Goal: Use online tool/utility: Utilize a website feature to perform a specific function

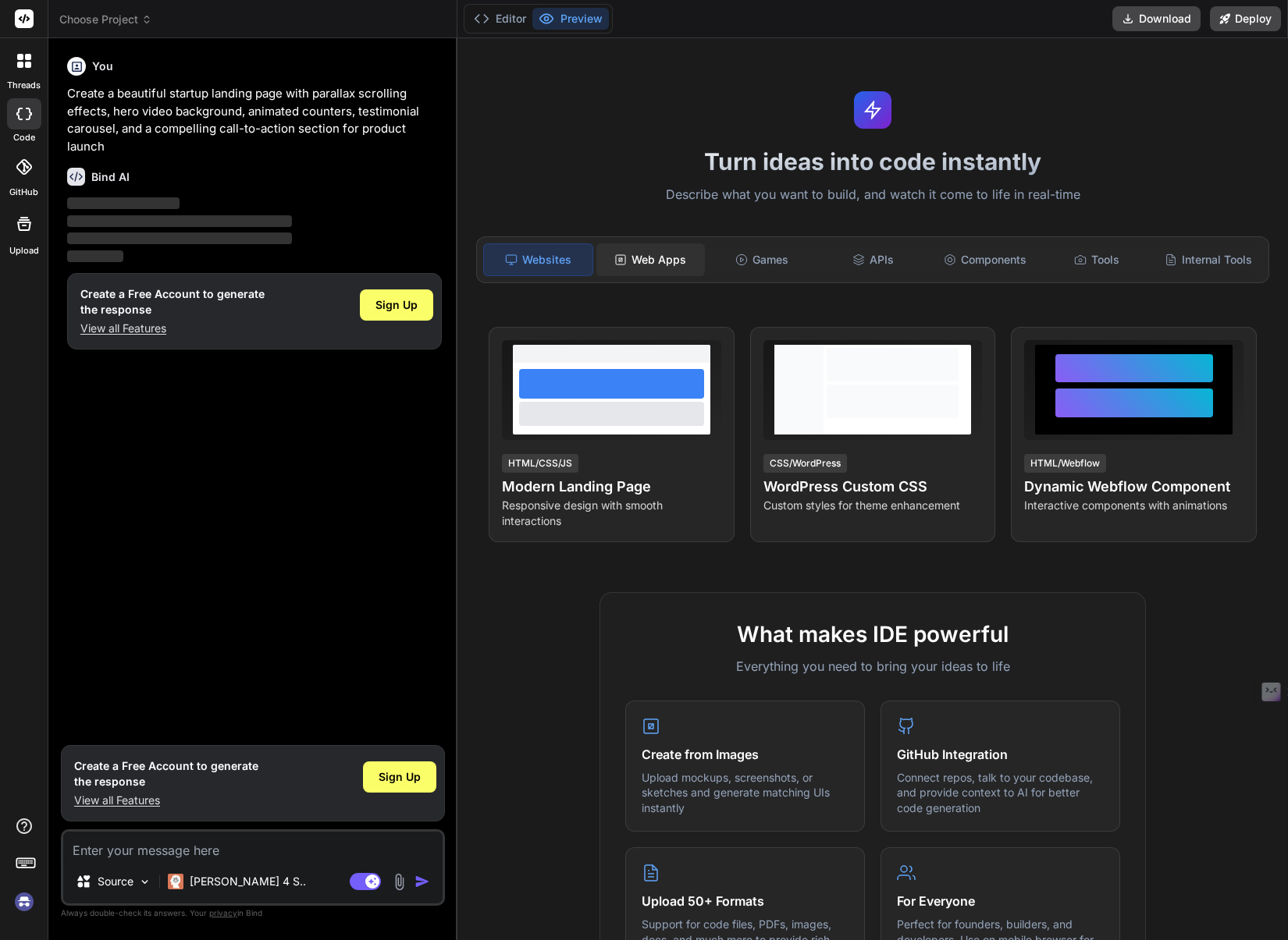
click at [655, 266] on div "Web Apps" at bounding box center [651, 260] width 109 height 33
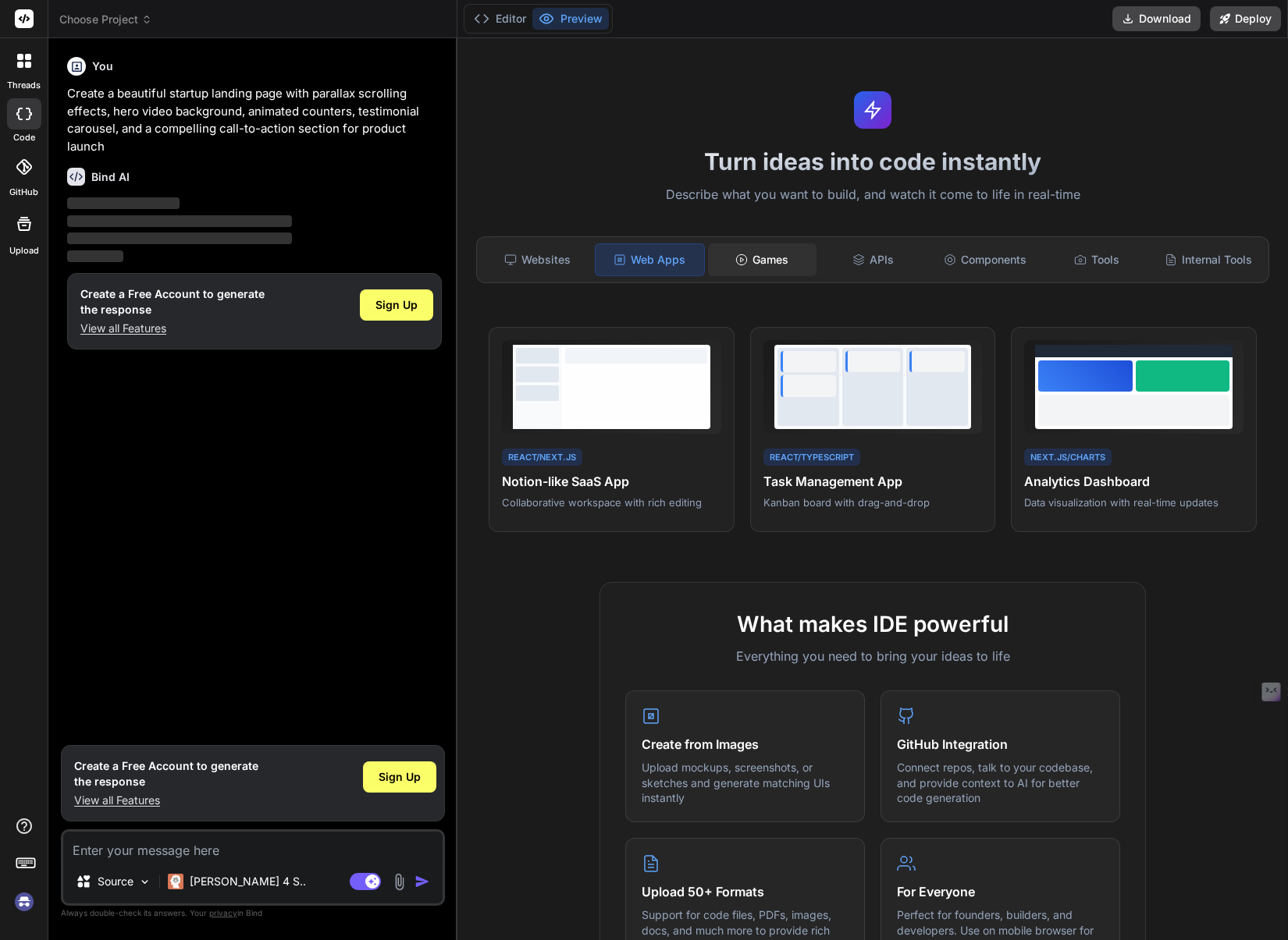
click at [767, 262] on div "Games" at bounding box center [763, 260] width 109 height 33
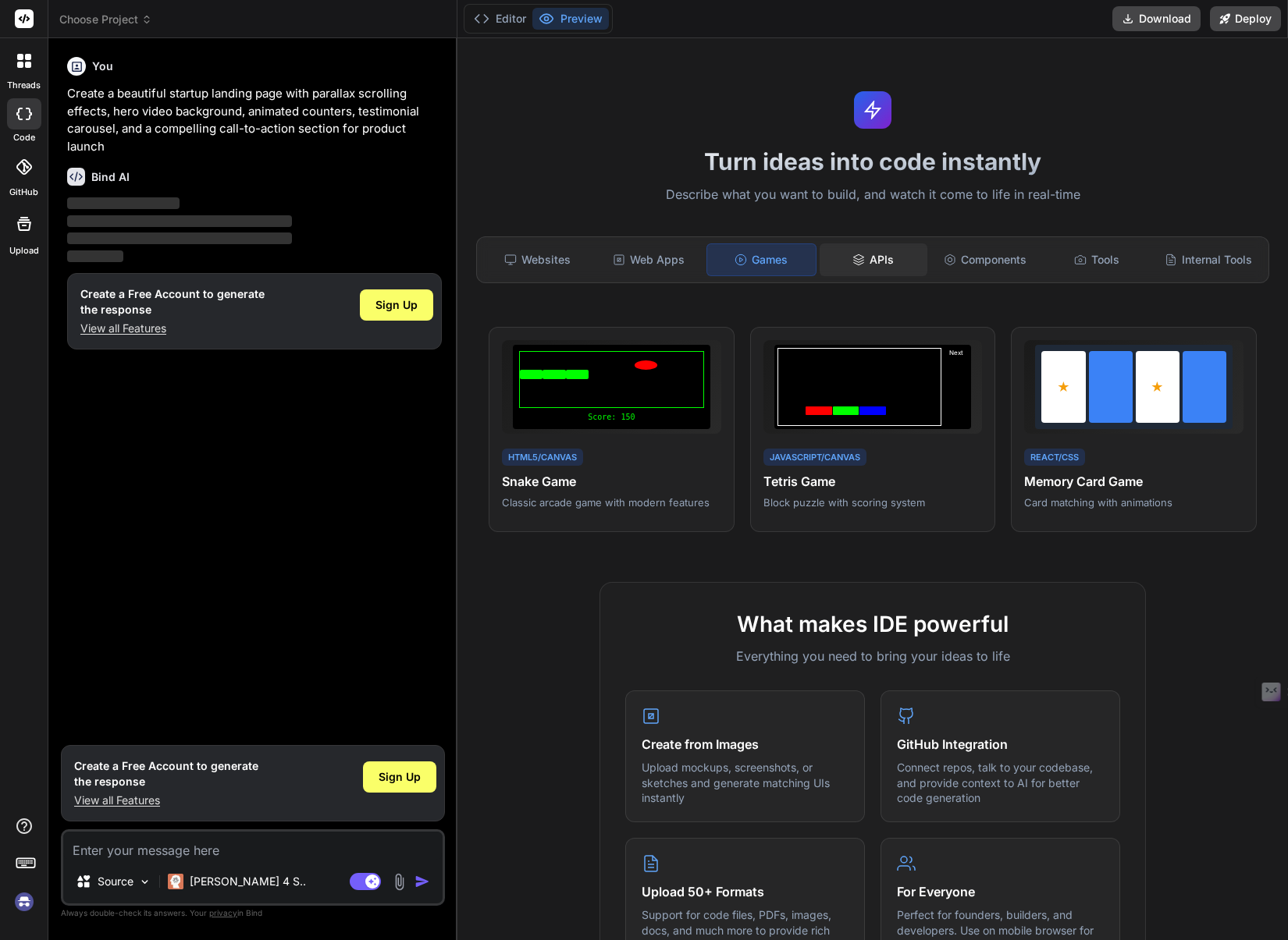
click at [852, 268] on div "APIs" at bounding box center [874, 260] width 109 height 33
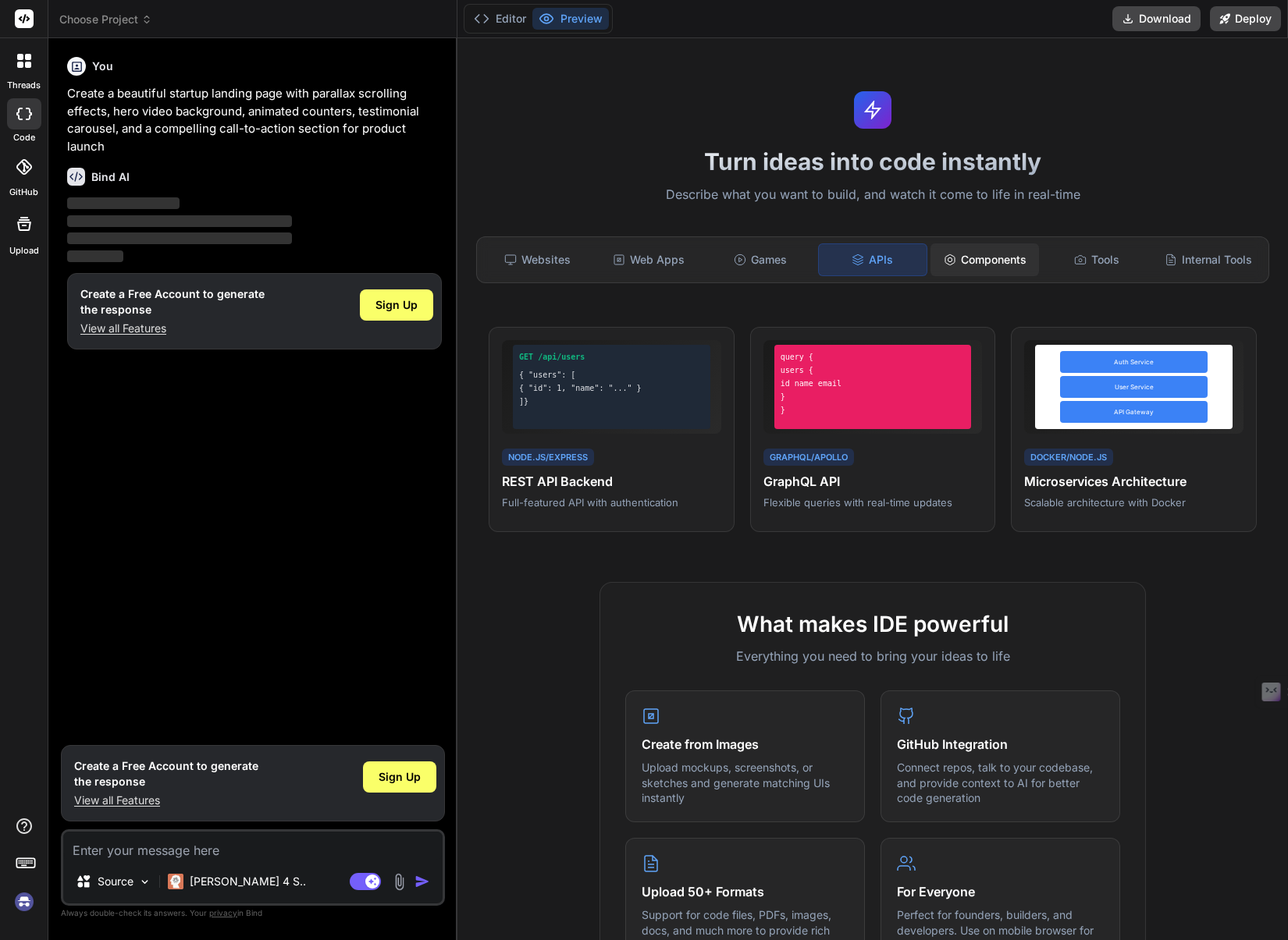
click at [986, 264] on div "Components" at bounding box center [985, 260] width 109 height 33
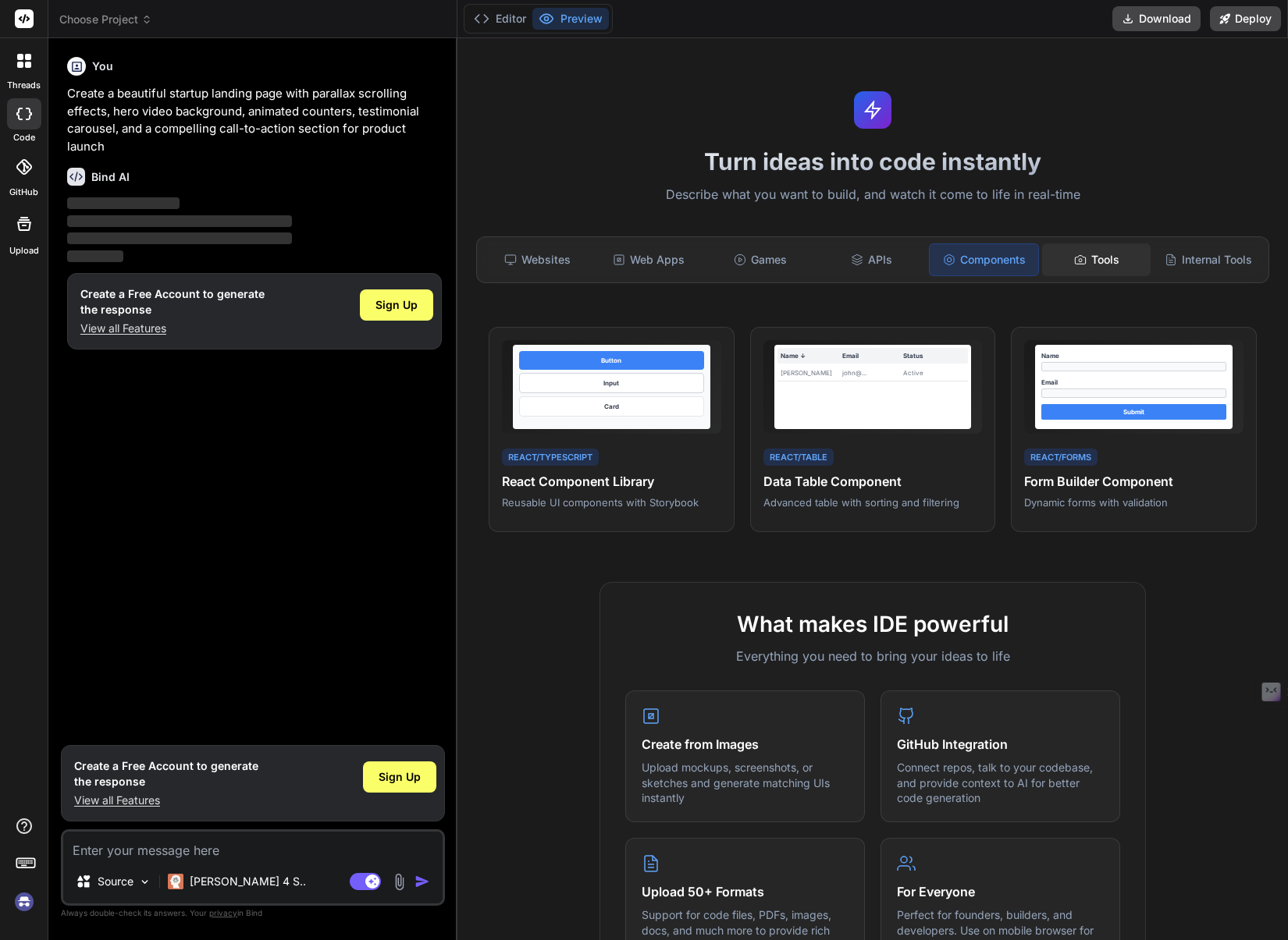
click at [1102, 267] on div "Tools" at bounding box center [1097, 260] width 109 height 33
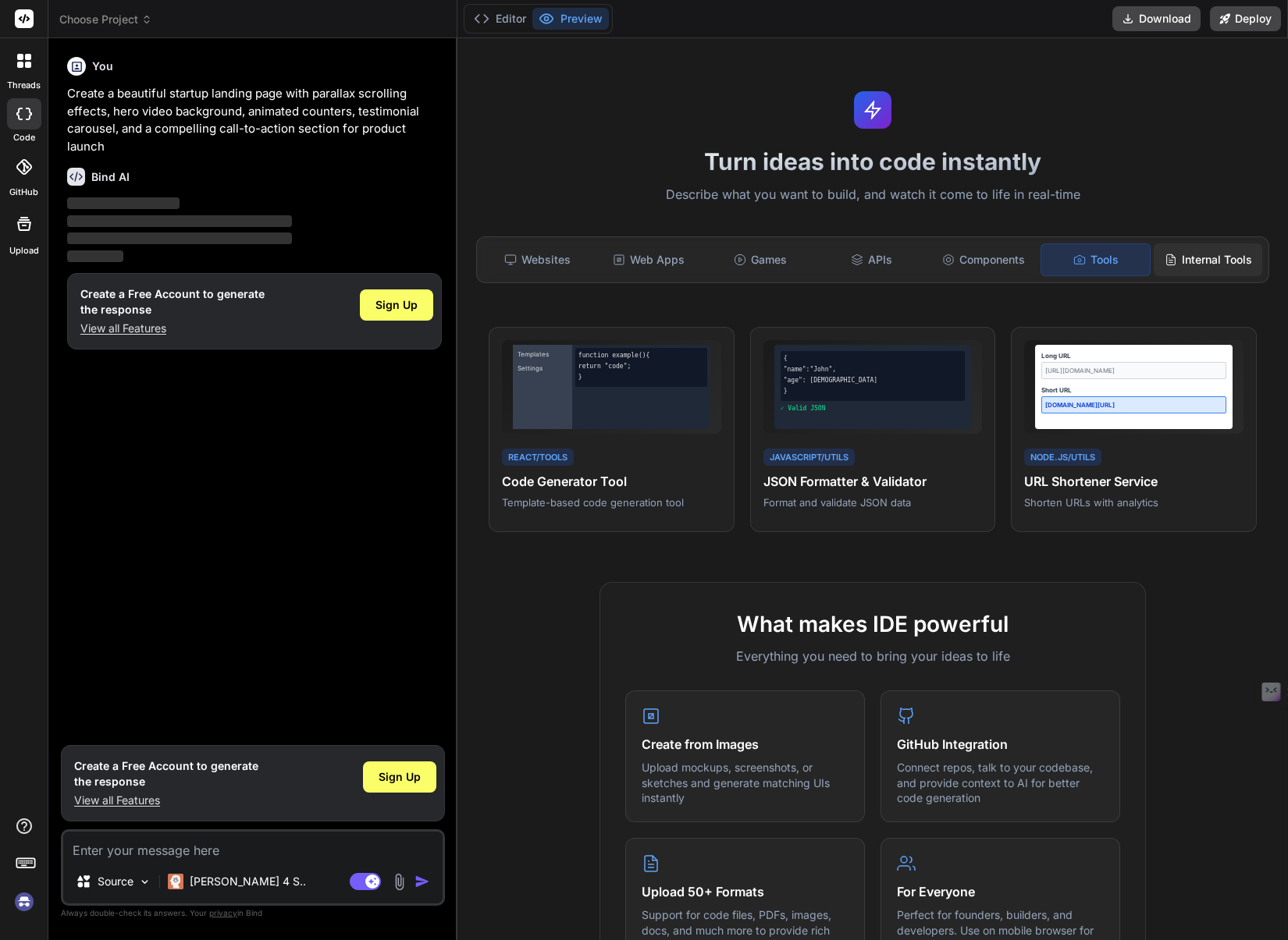
click at [1216, 264] on div "Internal Tools" at bounding box center [1208, 260] width 109 height 33
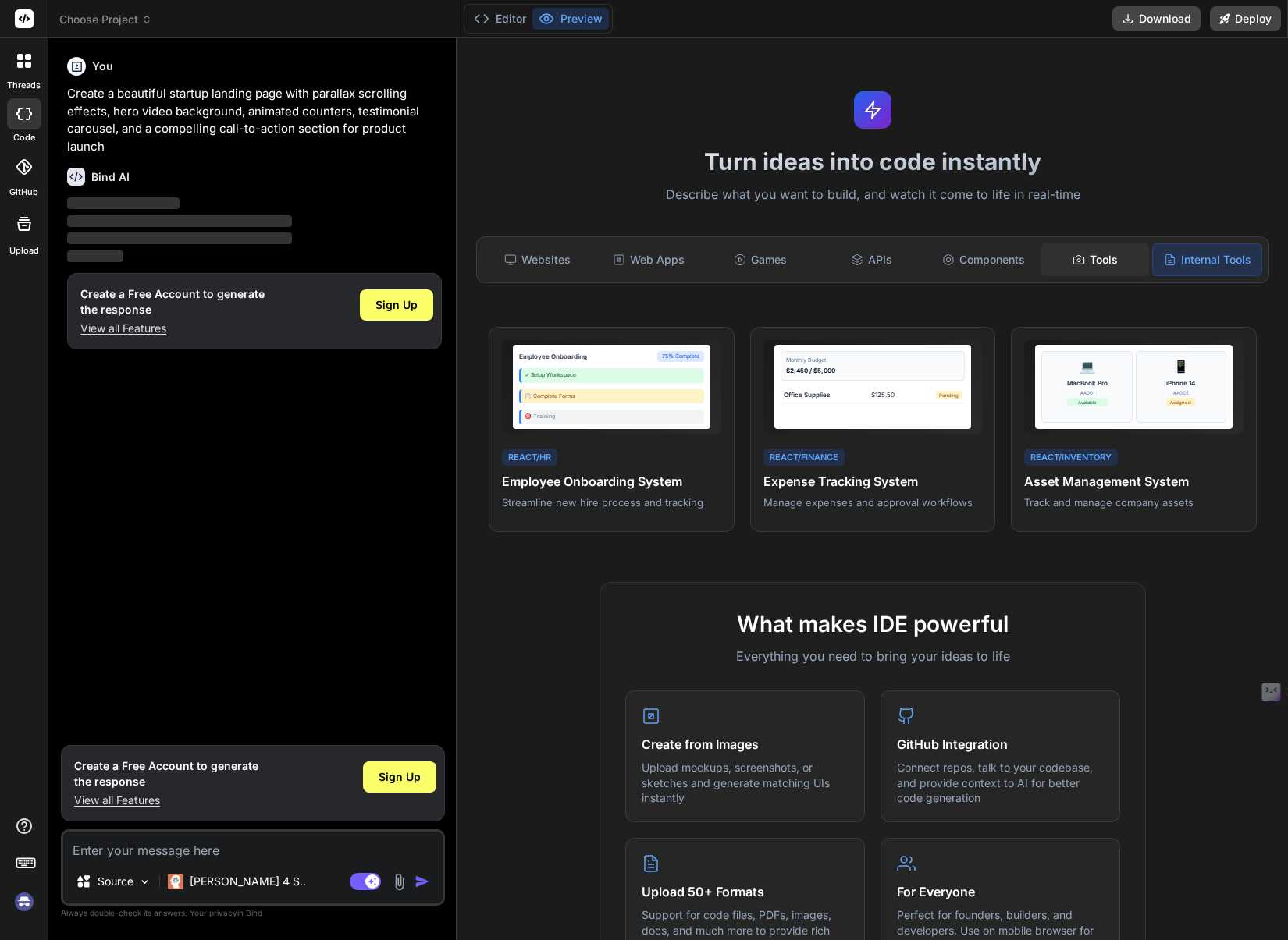
click at [1091, 257] on div "Tools" at bounding box center [1095, 260] width 109 height 33
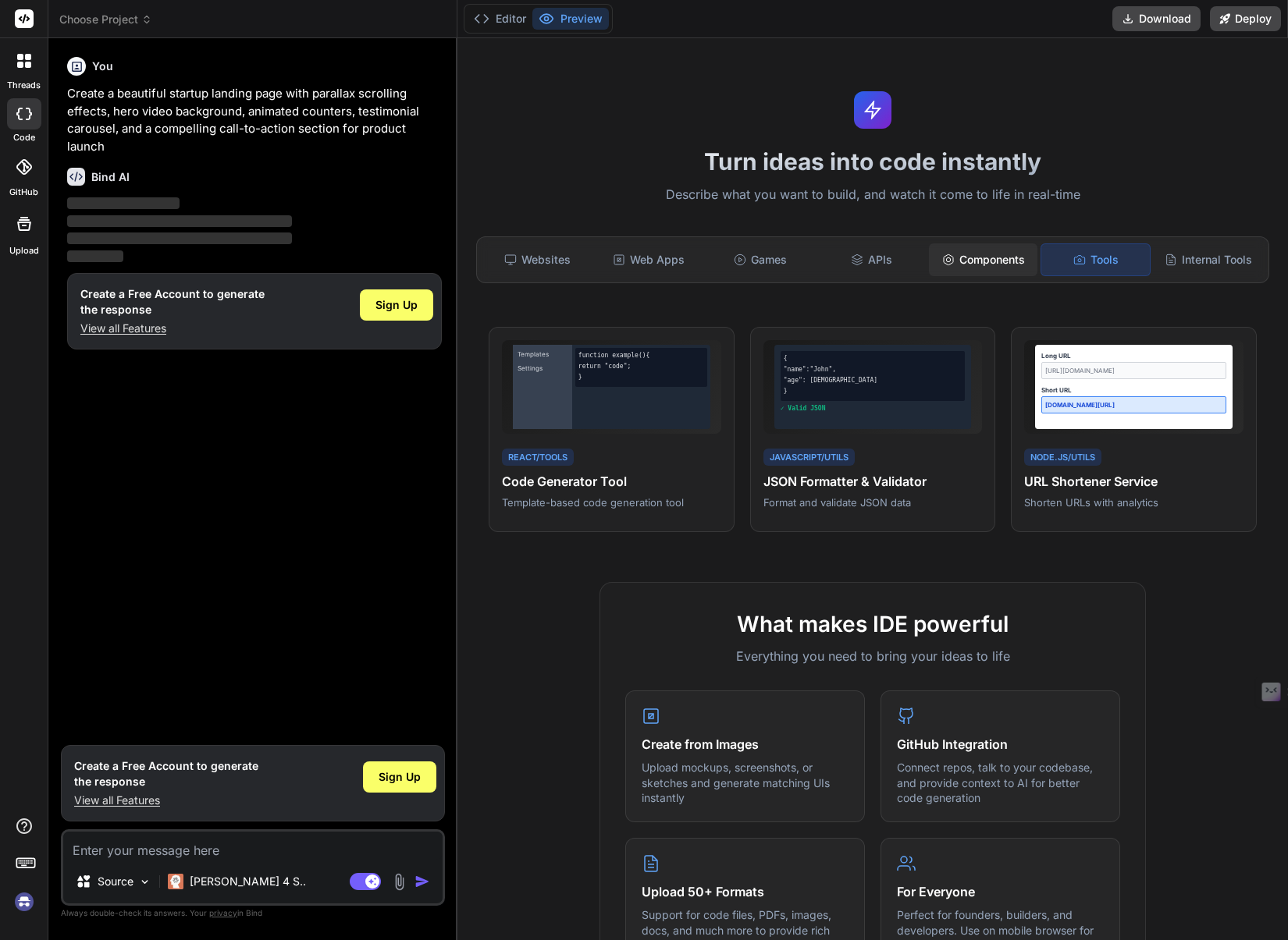
click at [1001, 258] on div "Components" at bounding box center [983, 260] width 109 height 33
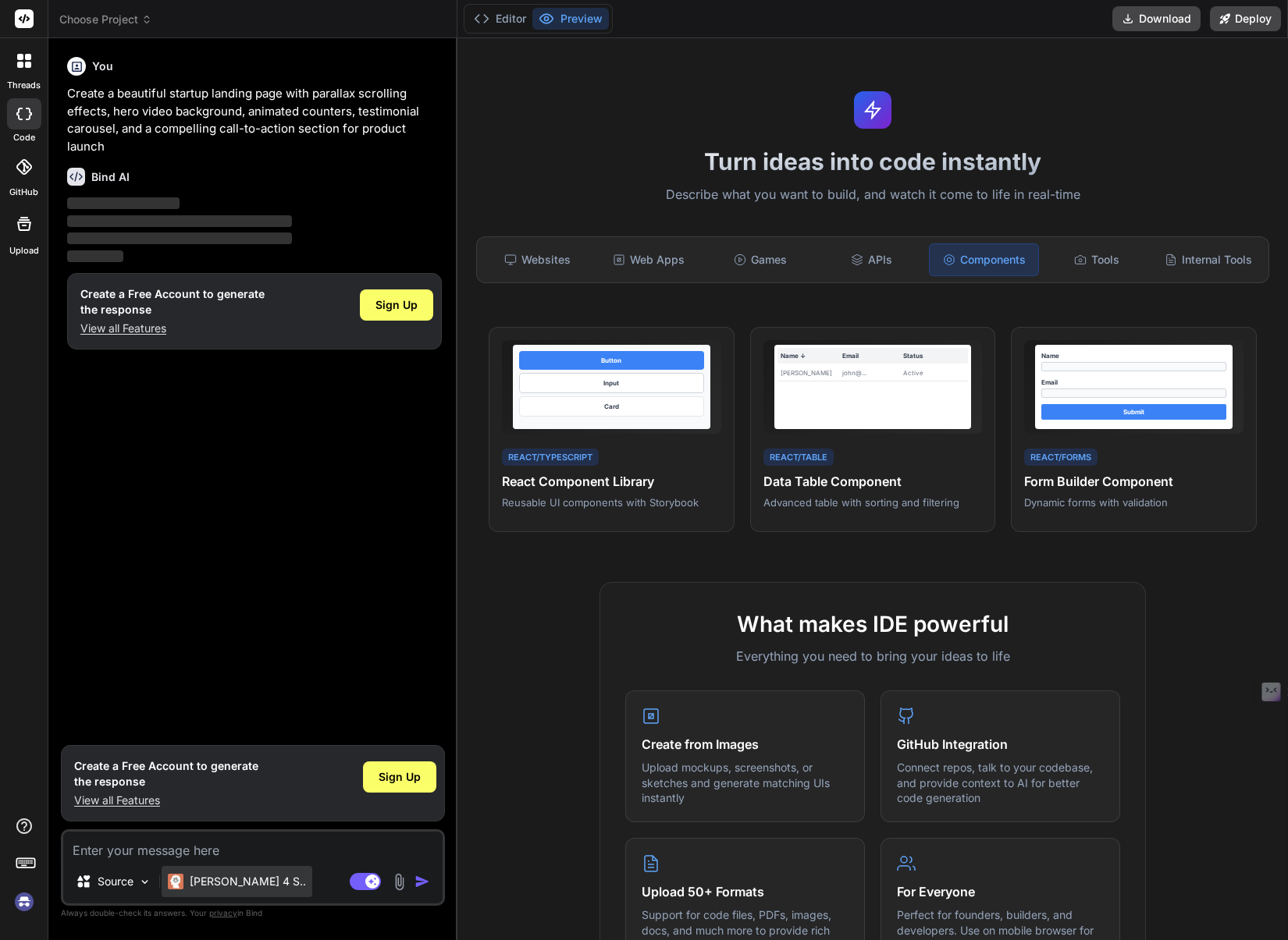
click at [232, 886] on p "[PERSON_NAME] 4 S.." at bounding box center [248, 882] width 117 height 16
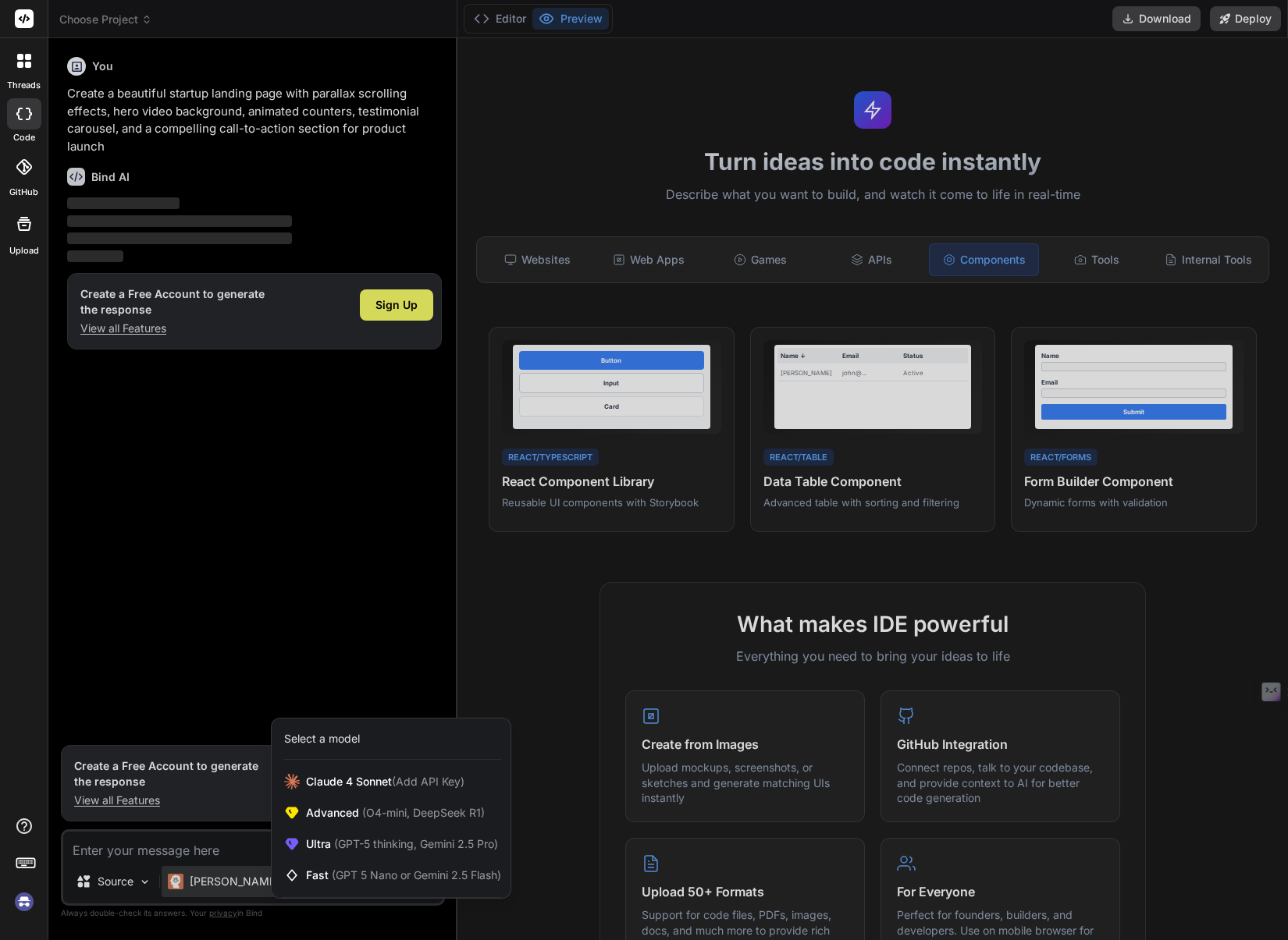
click at [603, 620] on div at bounding box center [644, 470] width 1288 height 940
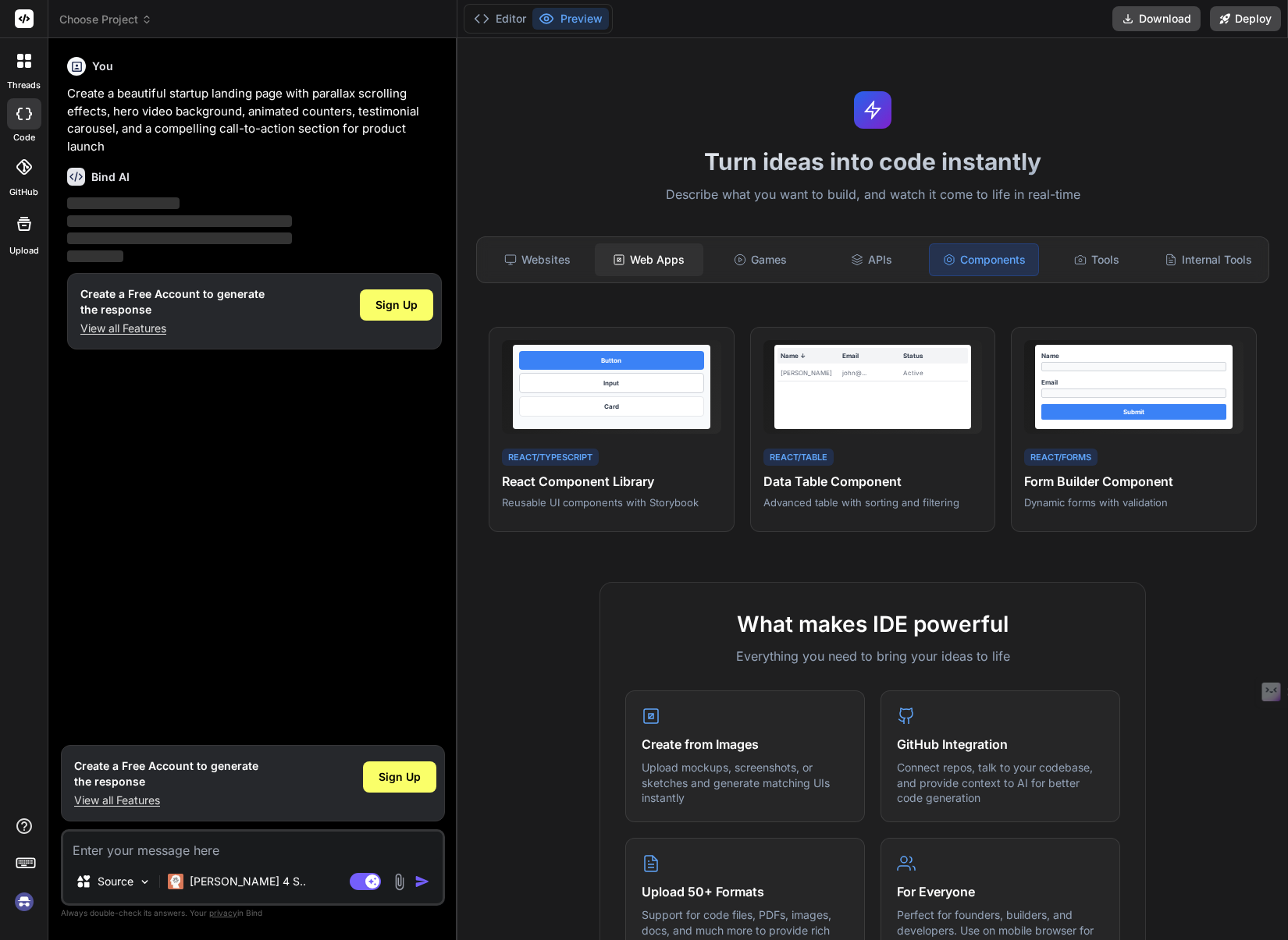
click at [649, 257] on div "Web Apps" at bounding box center [649, 260] width 109 height 33
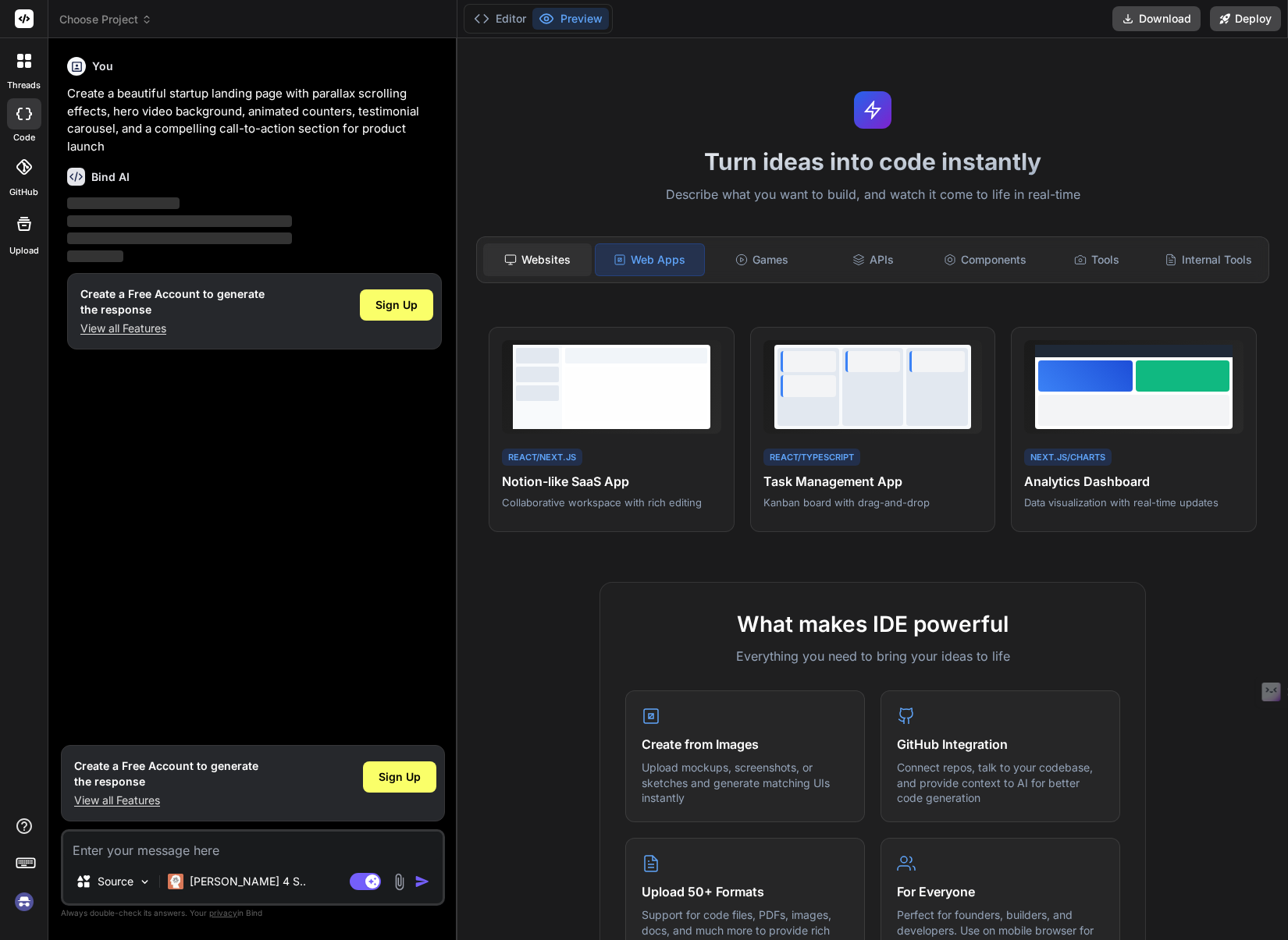
click at [555, 266] on div "Websites" at bounding box center [537, 260] width 109 height 33
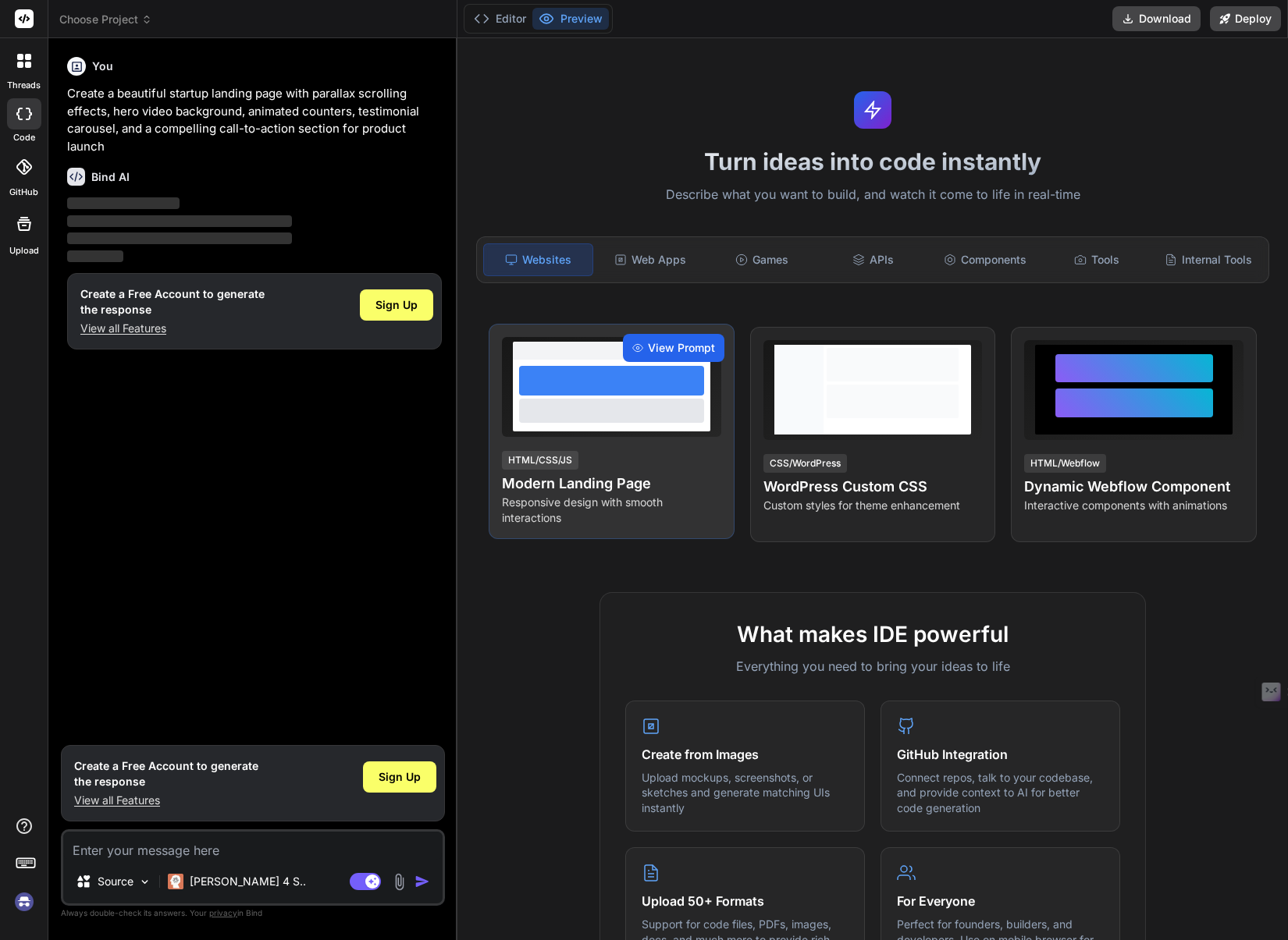
click at [658, 345] on span "View Prompt" at bounding box center [681, 348] width 67 height 16
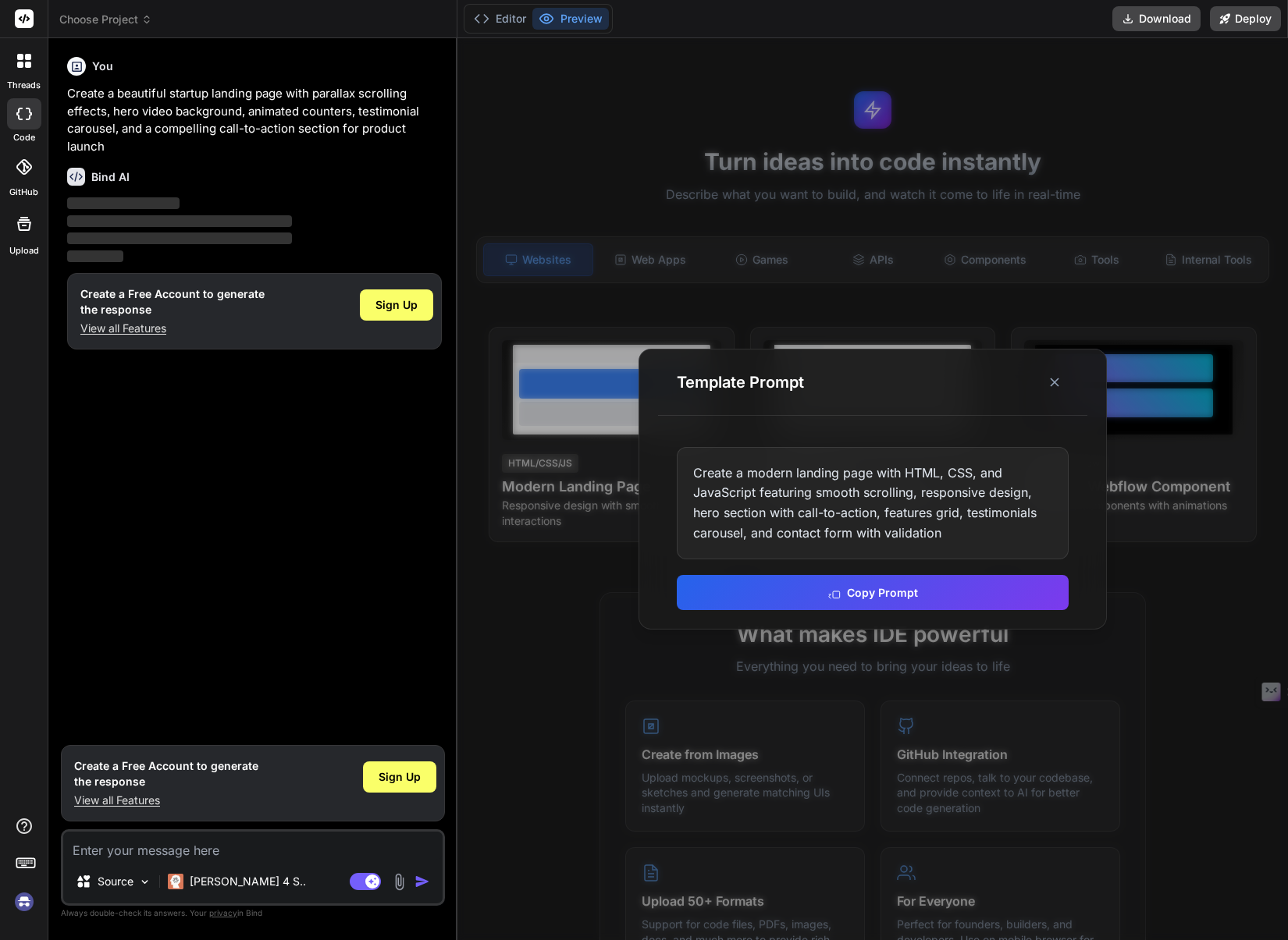
click at [1181, 596] on div at bounding box center [872, 488] width 830 height 902
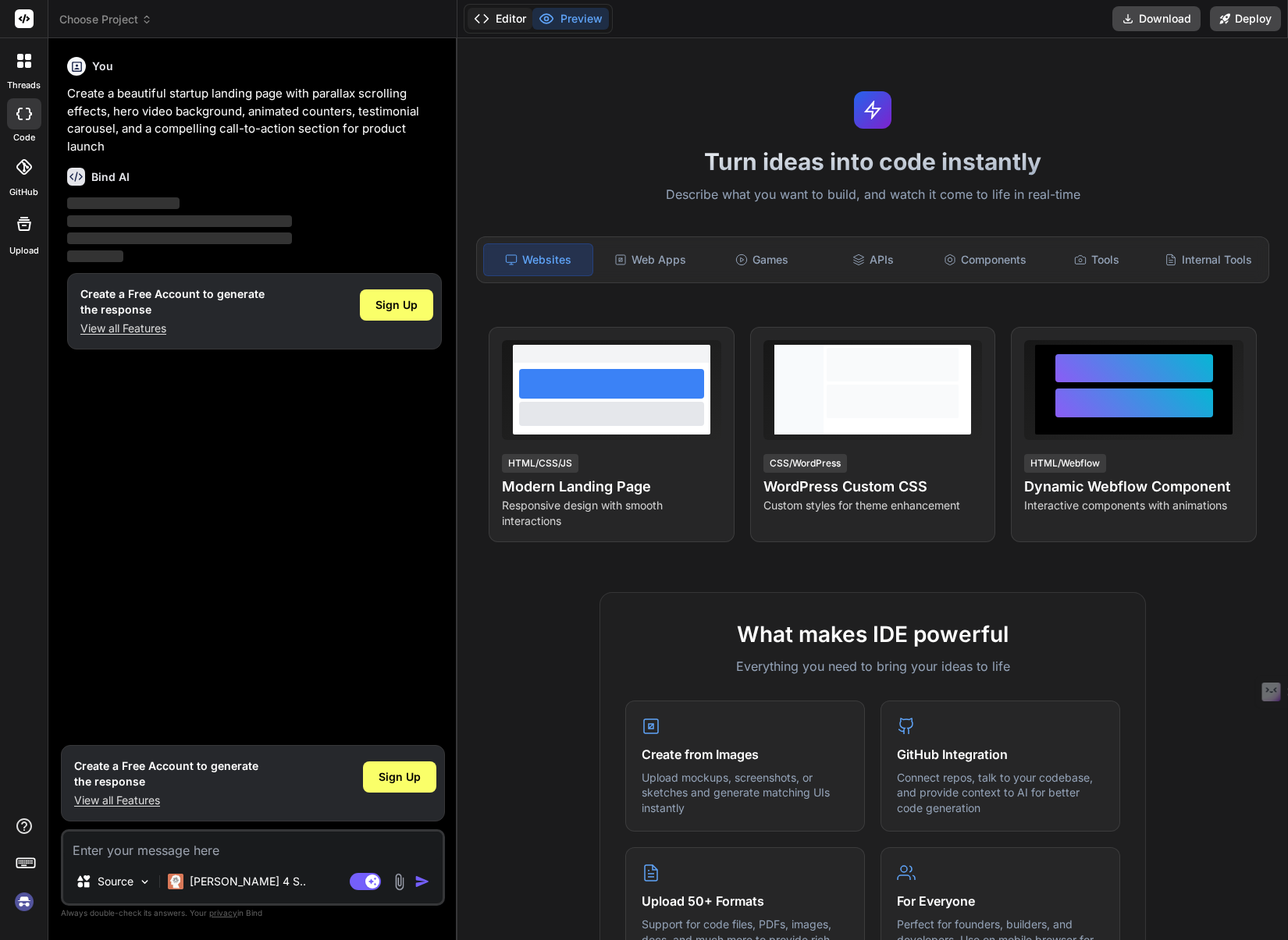
type textarea "x"
